Goal: Information Seeking & Learning: Learn about a topic

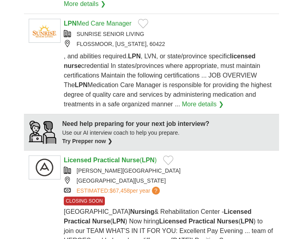
scroll to position [764, 0]
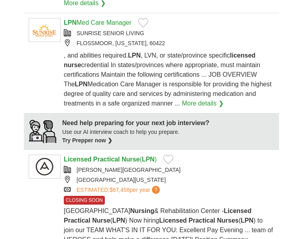
click at [241, 186] on div "ESTIMATED: $67,458 per year ? CLOSING SOON" at bounding box center [169, 190] width 211 height 8
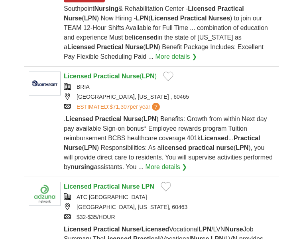
scroll to position [1078, 0]
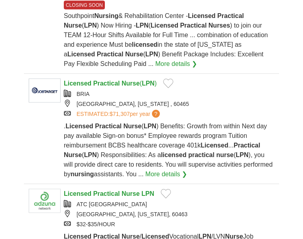
click at [188, 169] on link "More details ❯" at bounding box center [167, 174] width 42 height 10
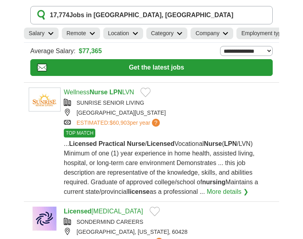
scroll to position [0, 0]
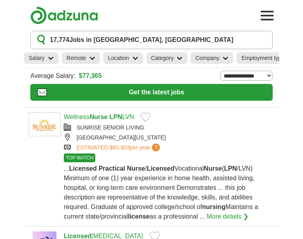
click at [157, 40] on button "17,774 Jobs in [GEOGRAPHIC_DATA], [GEOGRAPHIC_DATA]" at bounding box center [151, 40] width 243 height 18
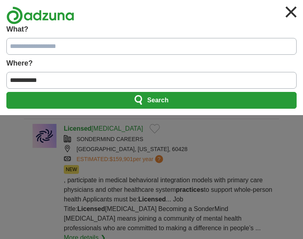
click at [73, 47] on input "What?" at bounding box center [151, 46] width 291 height 17
type input "***"
click at [84, 83] on input "**********" at bounding box center [151, 80] width 291 height 17
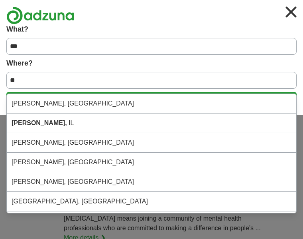
type input "*"
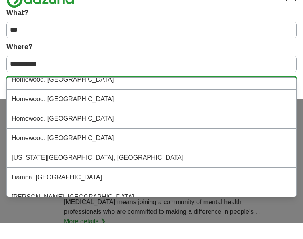
scroll to position [50, 0]
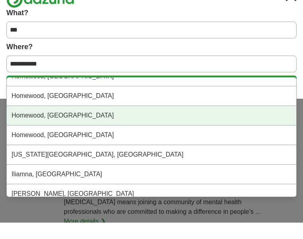
click at [145, 122] on div "Homewood, [GEOGRAPHIC_DATA]" at bounding box center [152, 132] width 290 height 20
type input "**********"
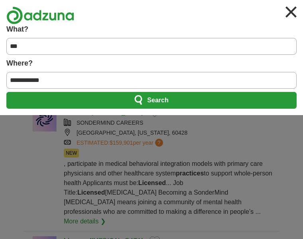
click at [184, 106] on button "Search" at bounding box center [151, 100] width 291 height 17
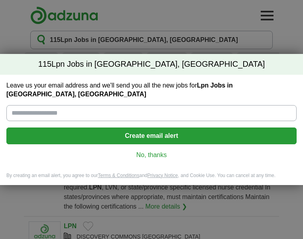
click at [250, 105] on input "Leave us your email address and we'll send you all the new jobs for Lpn Jobs in…" at bounding box center [151, 113] width 291 height 16
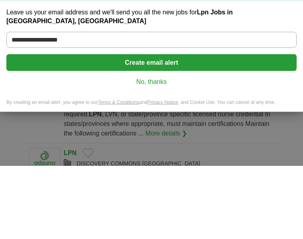
type input "**********"
click at [204, 127] on button "Create email alert" at bounding box center [151, 135] width 291 height 17
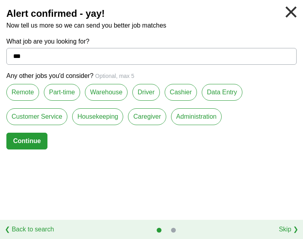
click at [31, 133] on button "Continue" at bounding box center [26, 141] width 41 height 17
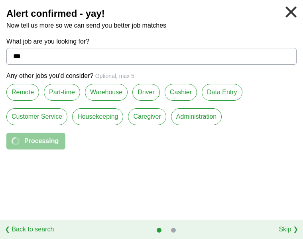
select select "*"
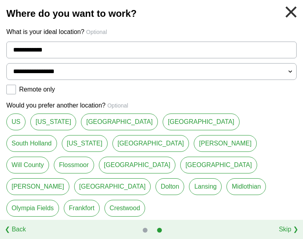
click at [57, 135] on link "South Holland" at bounding box center [31, 143] width 51 height 17
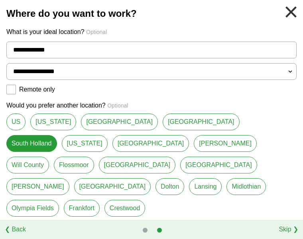
click at [94, 157] on link "Flossmoor" at bounding box center [74, 165] width 40 height 17
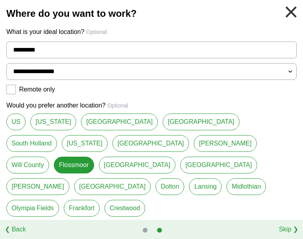
click at [57, 135] on link "South Holland" at bounding box center [31, 143] width 51 height 17
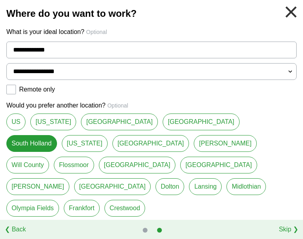
click at [94, 157] on link "Flossmoor" at bounding box center [74, 165] width 40 height 17
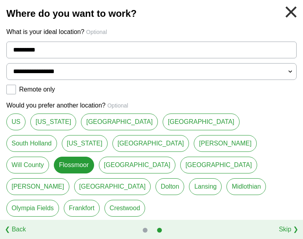
click at [176, 157] on link "Country Club Hills" at bounding box center [137, 165] width 77 height 17
type input "**********"
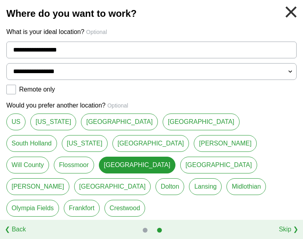
click at [36, 221] on button "Continue" at bounding box center [26, 229] width 41 height 17
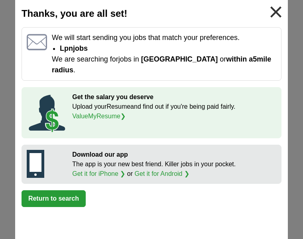
click at [75, 196] on button "Return to search" at bounding box center [54, 198] width 64 height 17
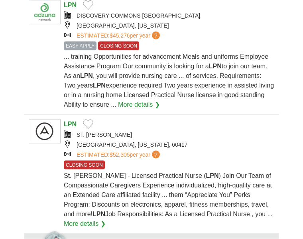
scroll to position [221, 0]
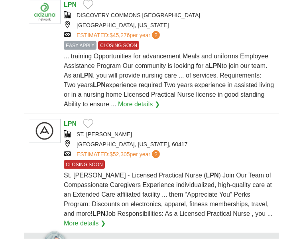
click at [103, 227] on link "More details ❯" at bounding box center [85, 223] width 42 height 10
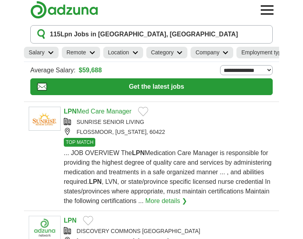
scroll to position [5, 0]
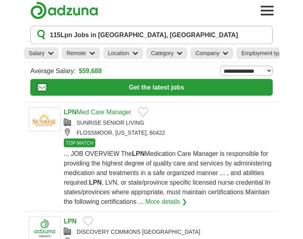
click at [276, 4] on button "Toggle main navigation menu" at bounding box center [268, 11] width 18 height 18
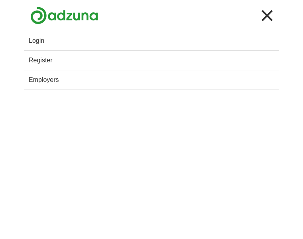
click at [268, 16] on button "Toggle main navigation menu" at bounding box center [268, 16] width 18 height 18
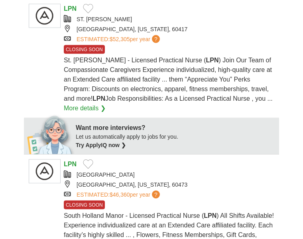
scroll to position [345, 0]
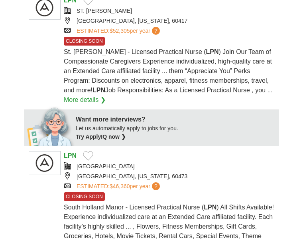
click at [135, 170] on div "SOUTH HOLLAND MANOR" at bounding box center [169, 166] width 211 height 8
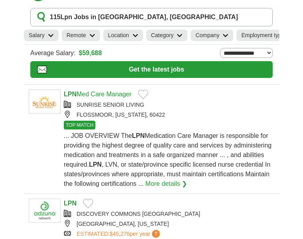
scroll to position [22, 0]
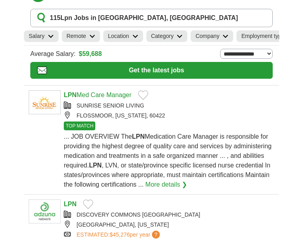
click at [180, 184] on link "More details ❯" at bounding box center [167, 185] width 42 height 10
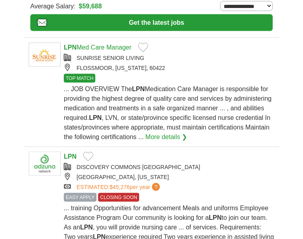
scroll to position [70, 0]
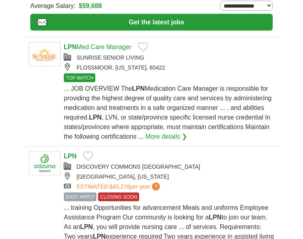
click at [85, 75] on span "TOP MATCH" at bounding box center [80, 77] width 32 height 9
